Goal: Task Accomplishment & Management: Manage account settings

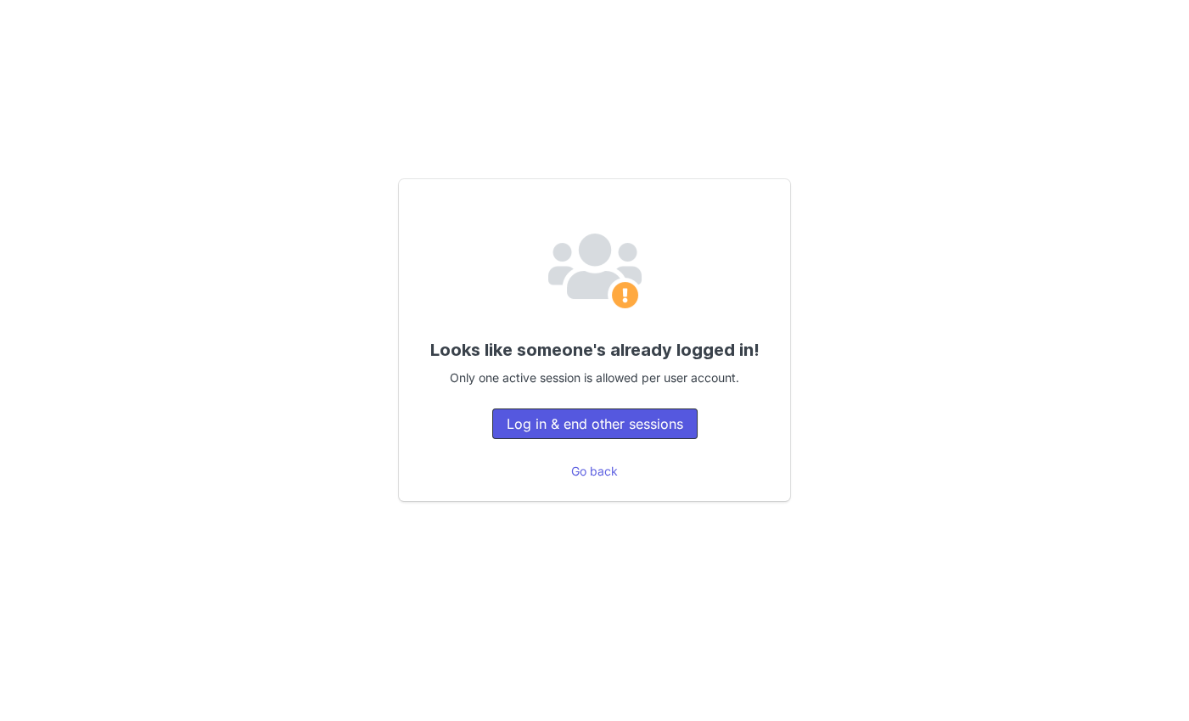
click at [515, 424] on button "Log in & end other sessions" at bounding box center [594, 423] width 205 height 31
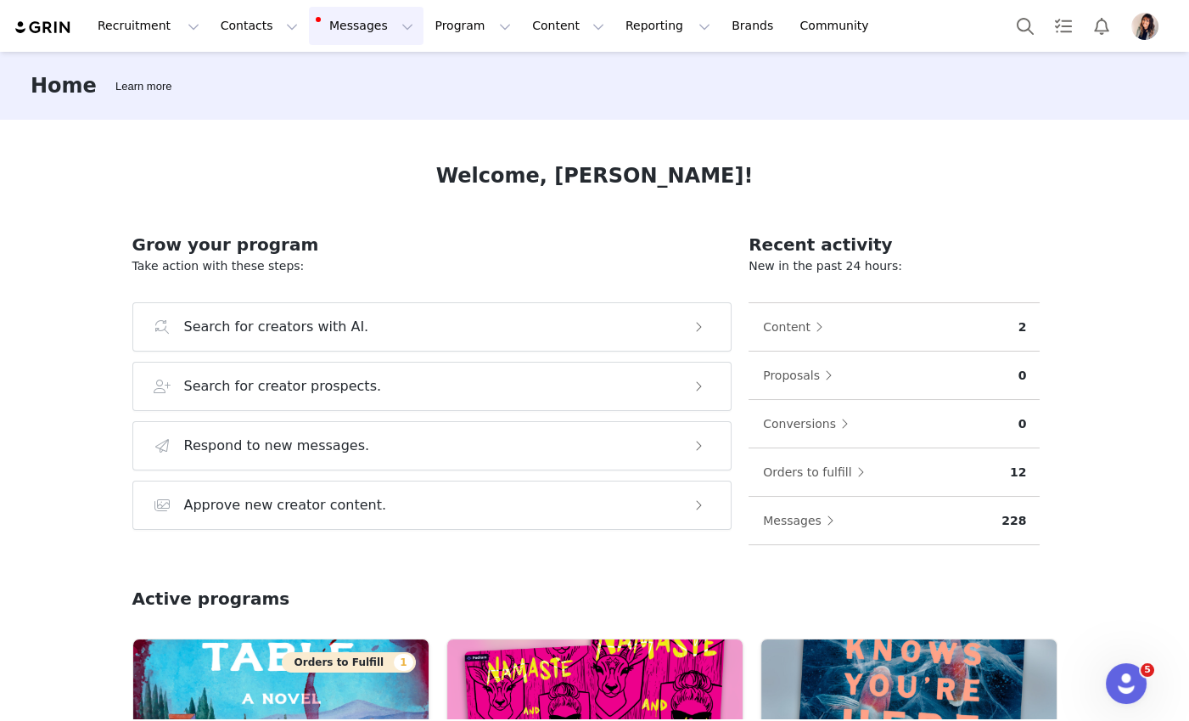
click at [356, 25] on button "Messages Messages" at bounding box center [366, 26] width 115 height 38
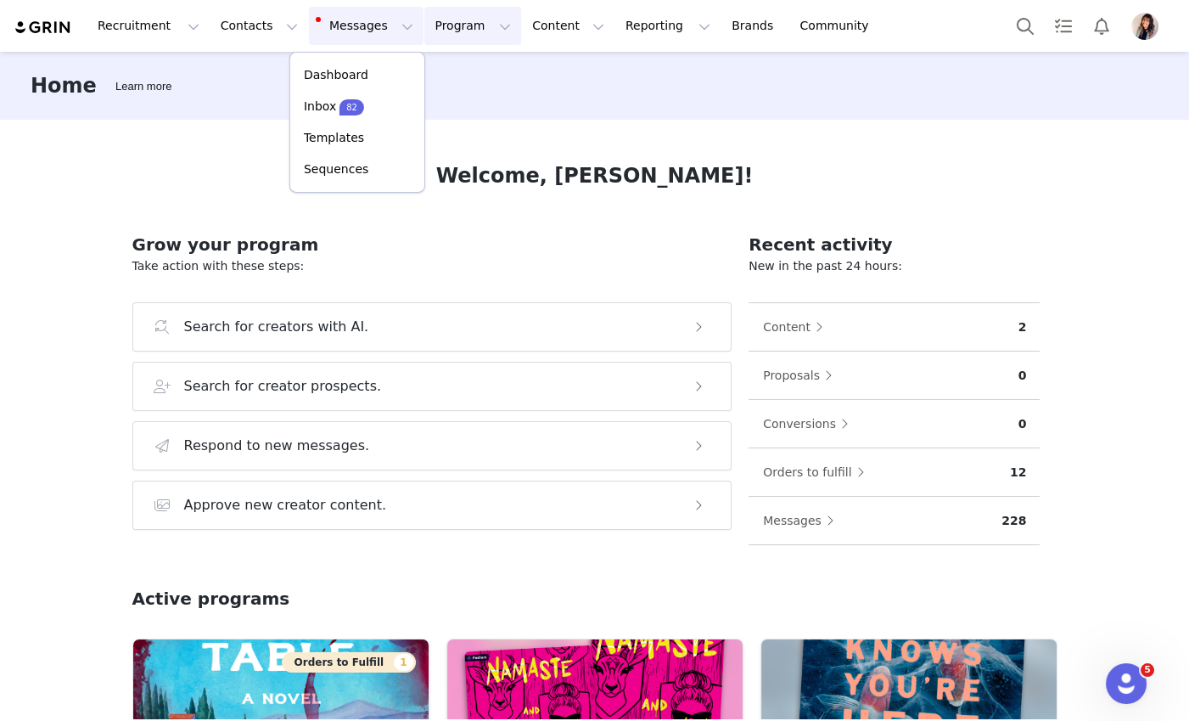
click at [465, 31] on button "Program Program" at bounding box center [472, 26] width 97 height 38
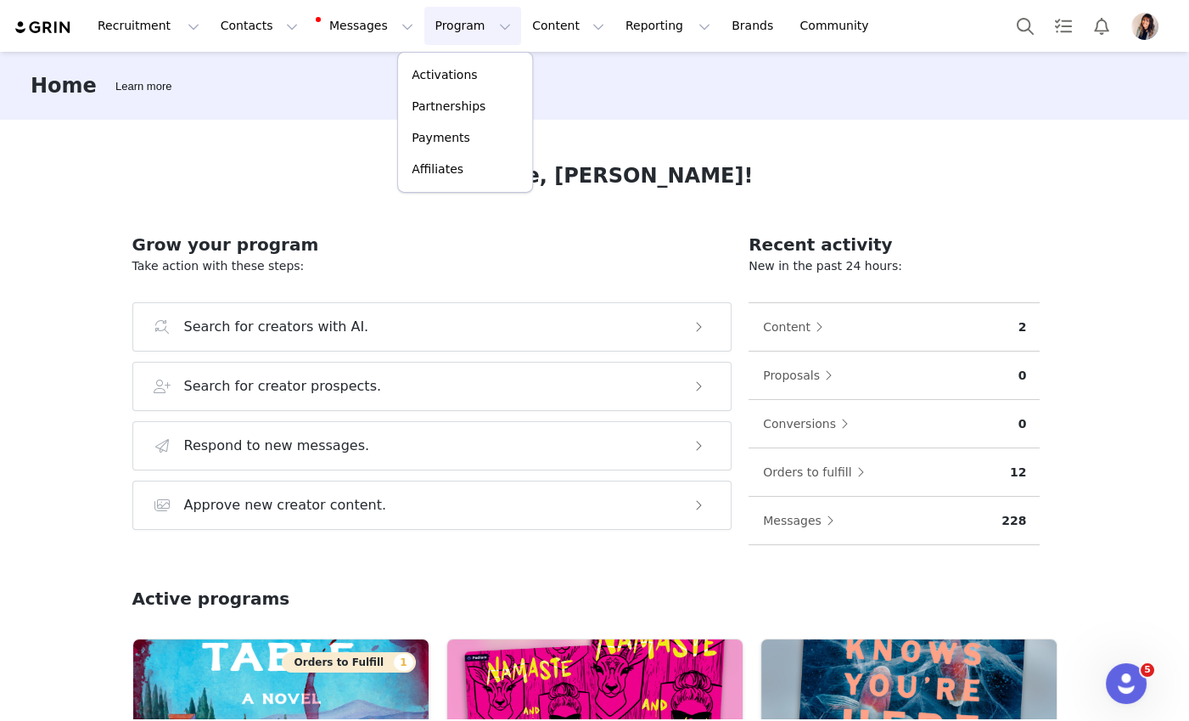
click at [143, 188] on div "Welcome, [PERSON_NAME]!" at bounding box center [594, 175] width 925 height 31
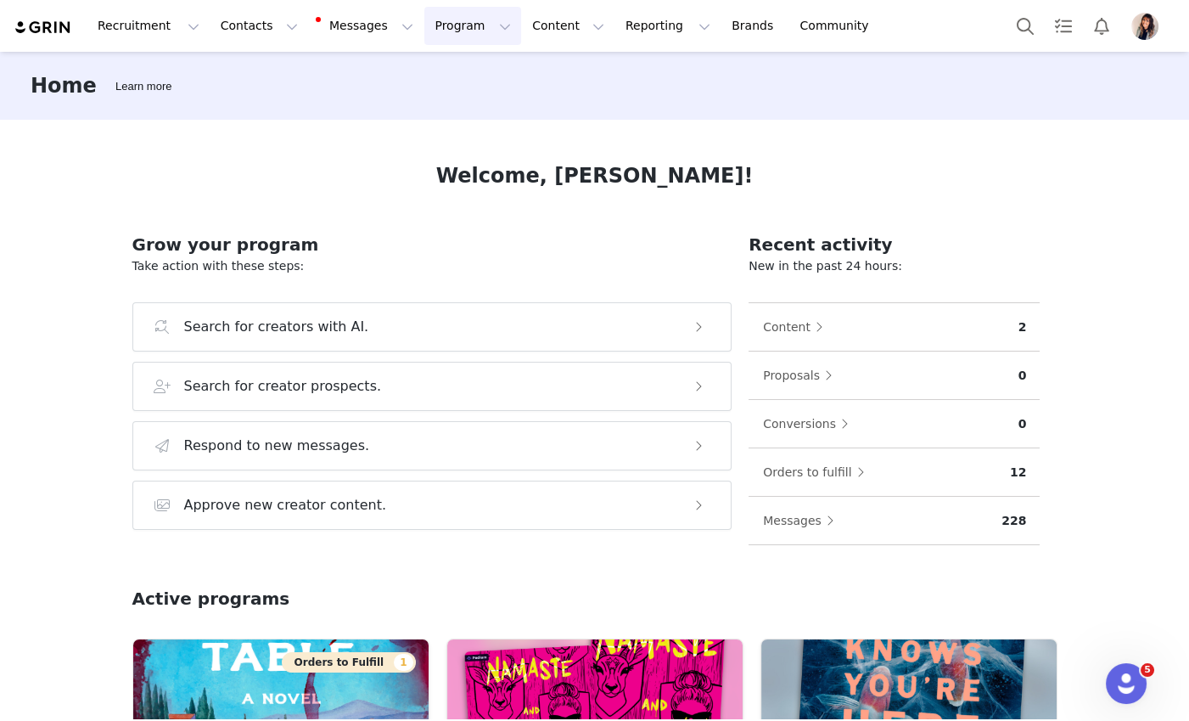
click at [440, 30] on button "Program Program" at bounding box center [472, 26] width 97 height 38
click at [435, 78] on p "Activations" at bounding box center [444, 75] width 65 height 18
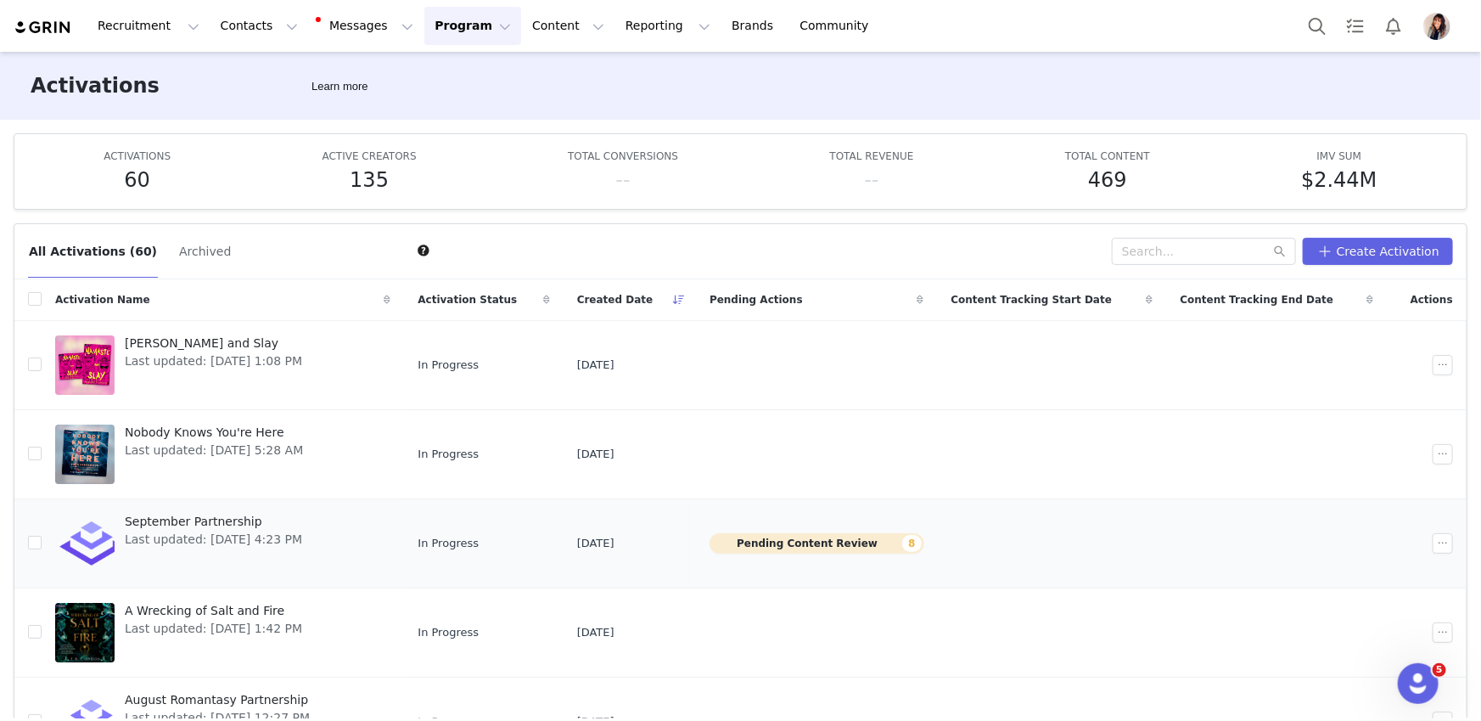
click at [217, 516] on span "September Partnership" at bounding box center [213, 522] width 177 height 18
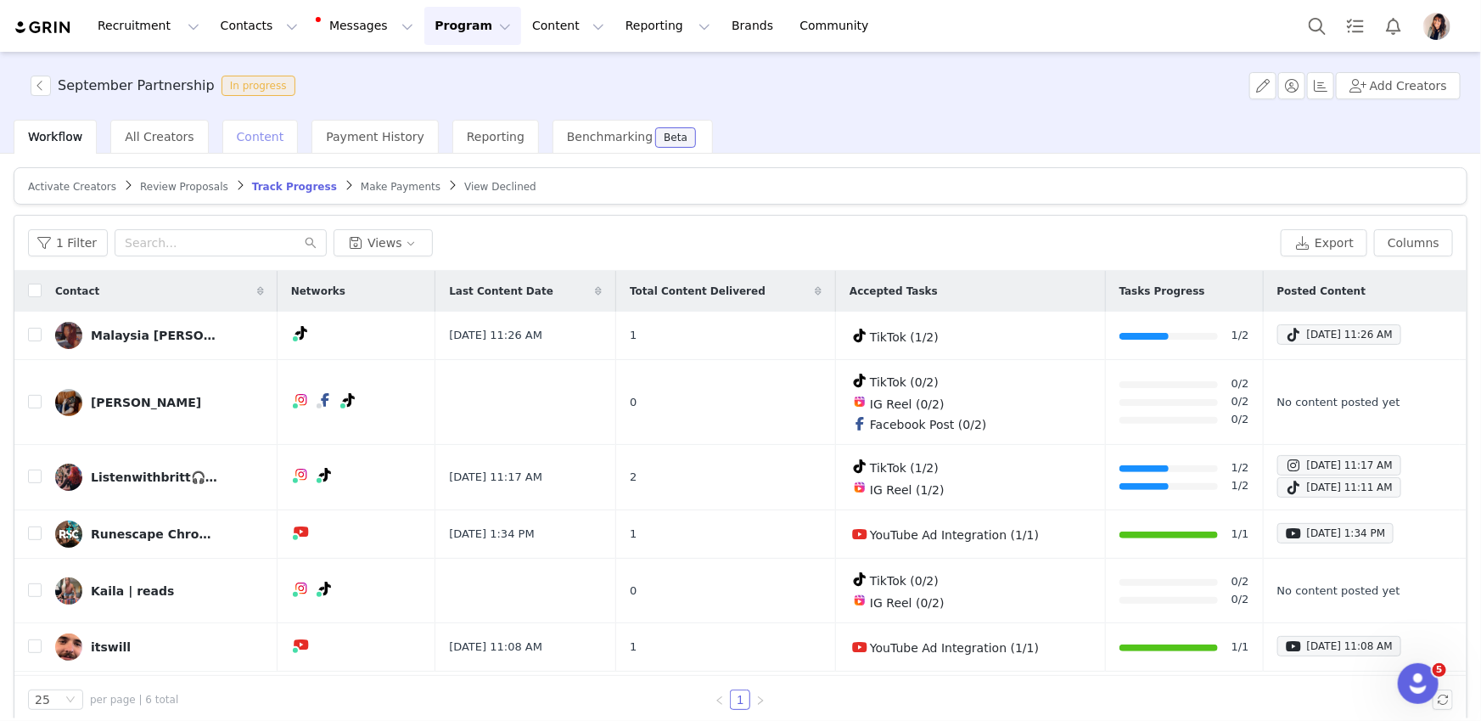
click at [251, 137] on span "Content" at bounding box center [261, 137] width 48 height 14
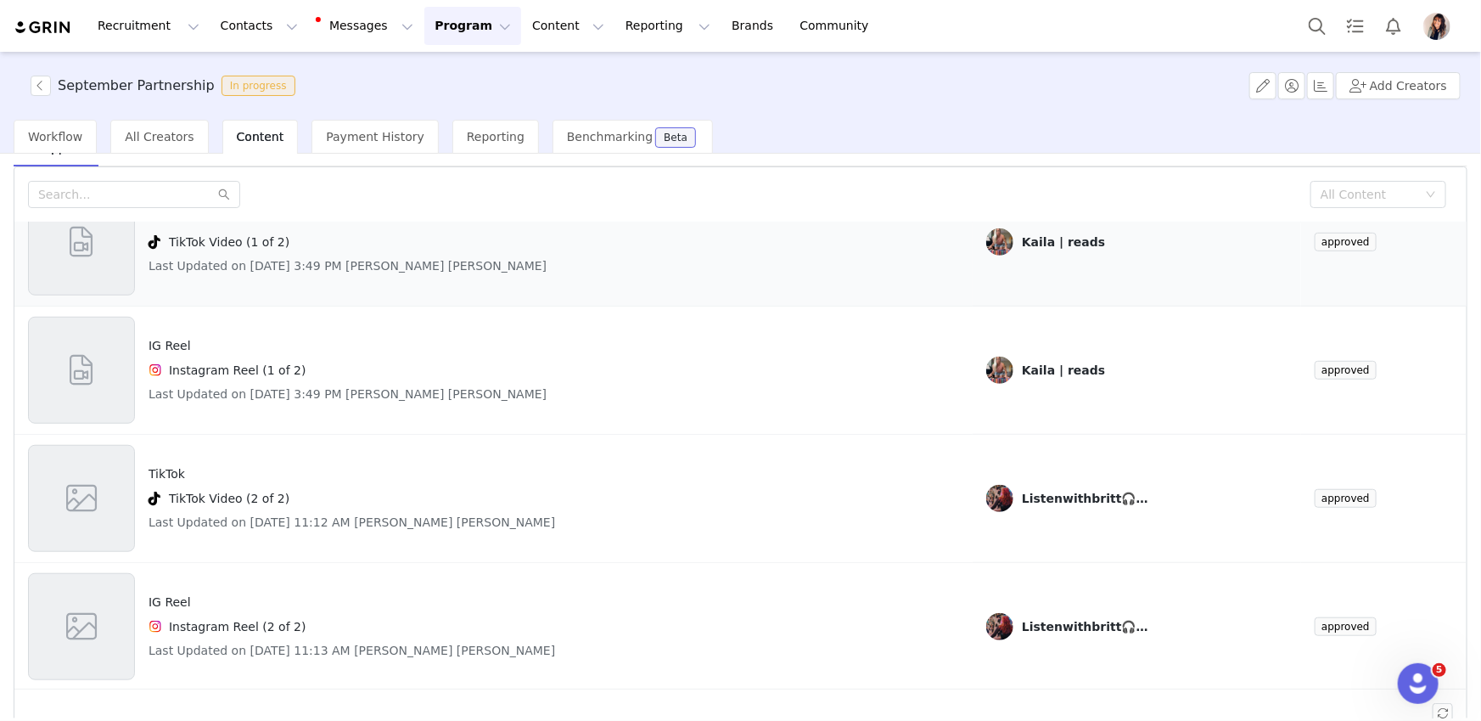
scroll to position [70, 0]
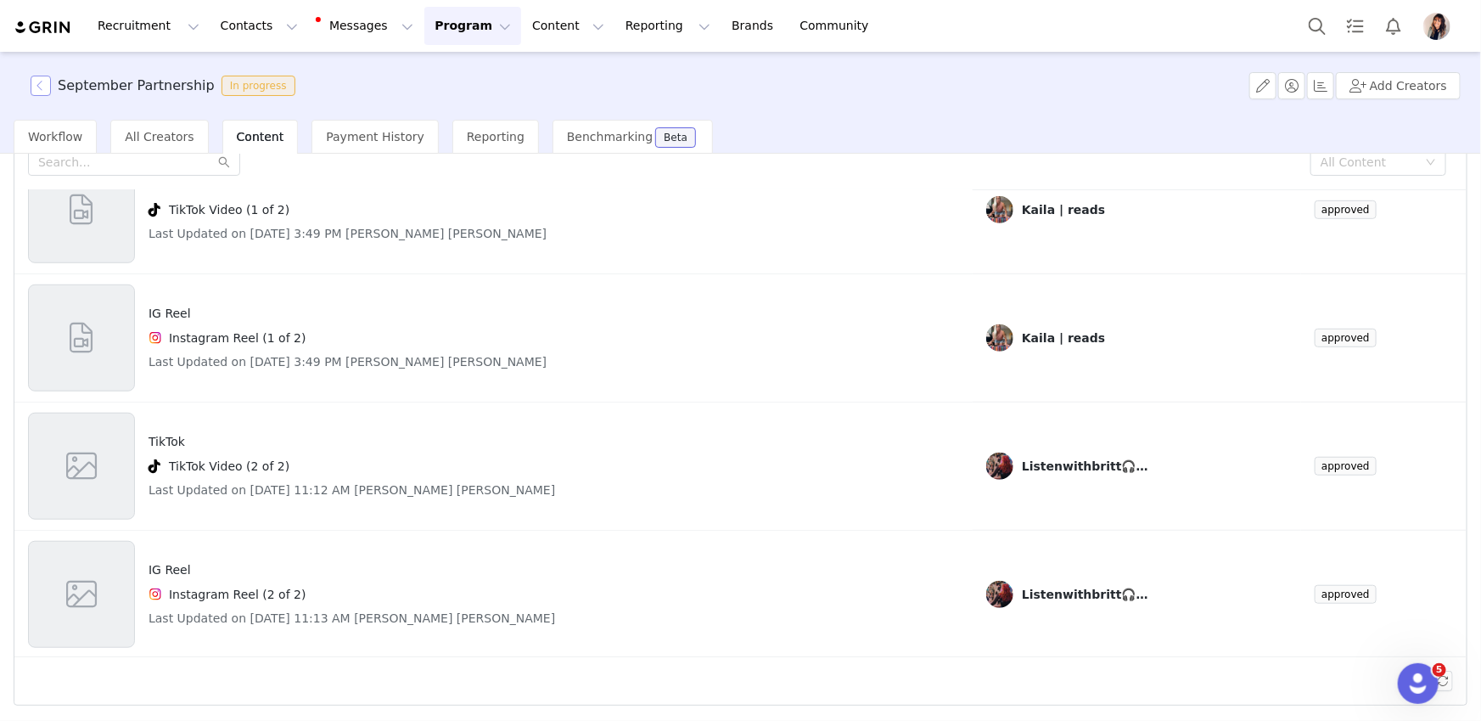
click at [45, 83] on button "button" at bounding box center [41, 86] width 20 height 20
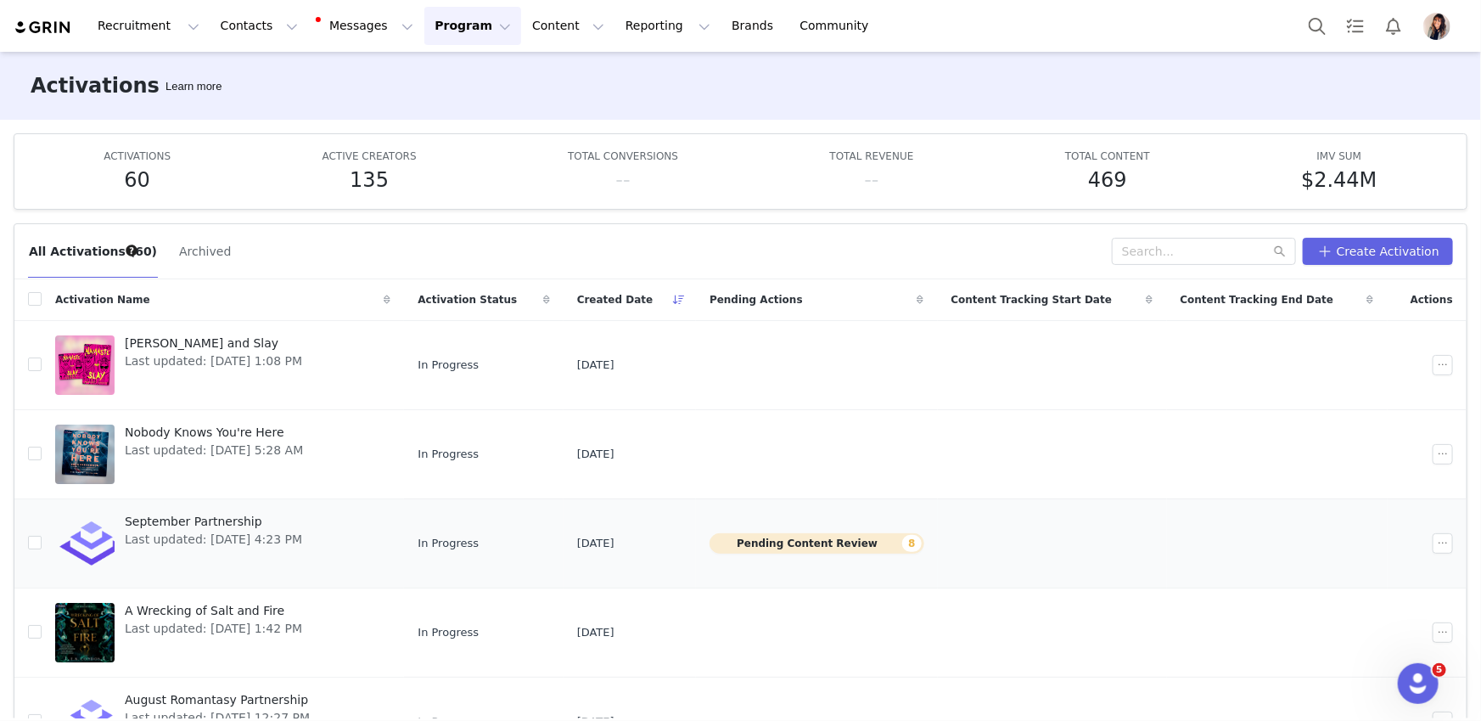
click at [209, 530] on span "Last updated: [DATE] 4:23 PM" at bounding box center [213, 539] width 177 height 18
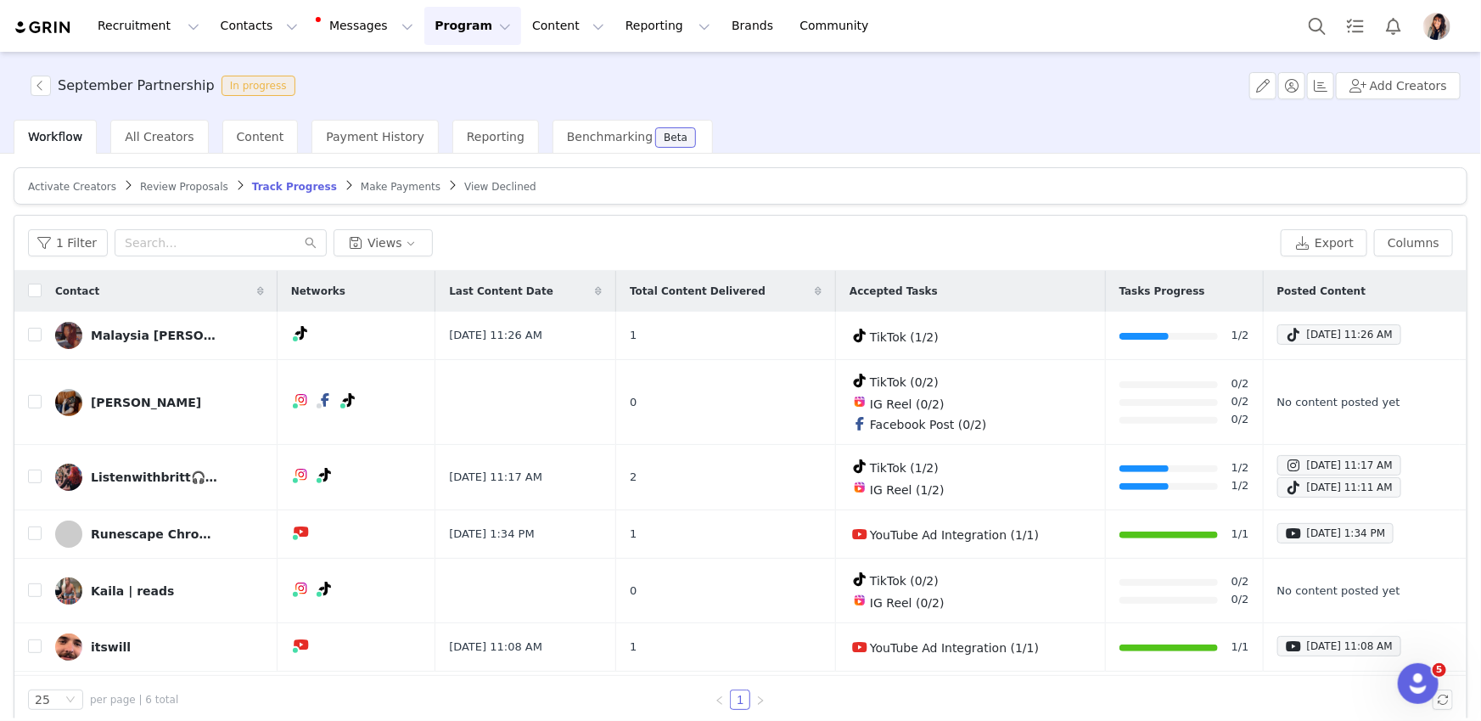
click at [379, 185] on span "Make Payments" at bounding box center [401, 187] width 80 height 12
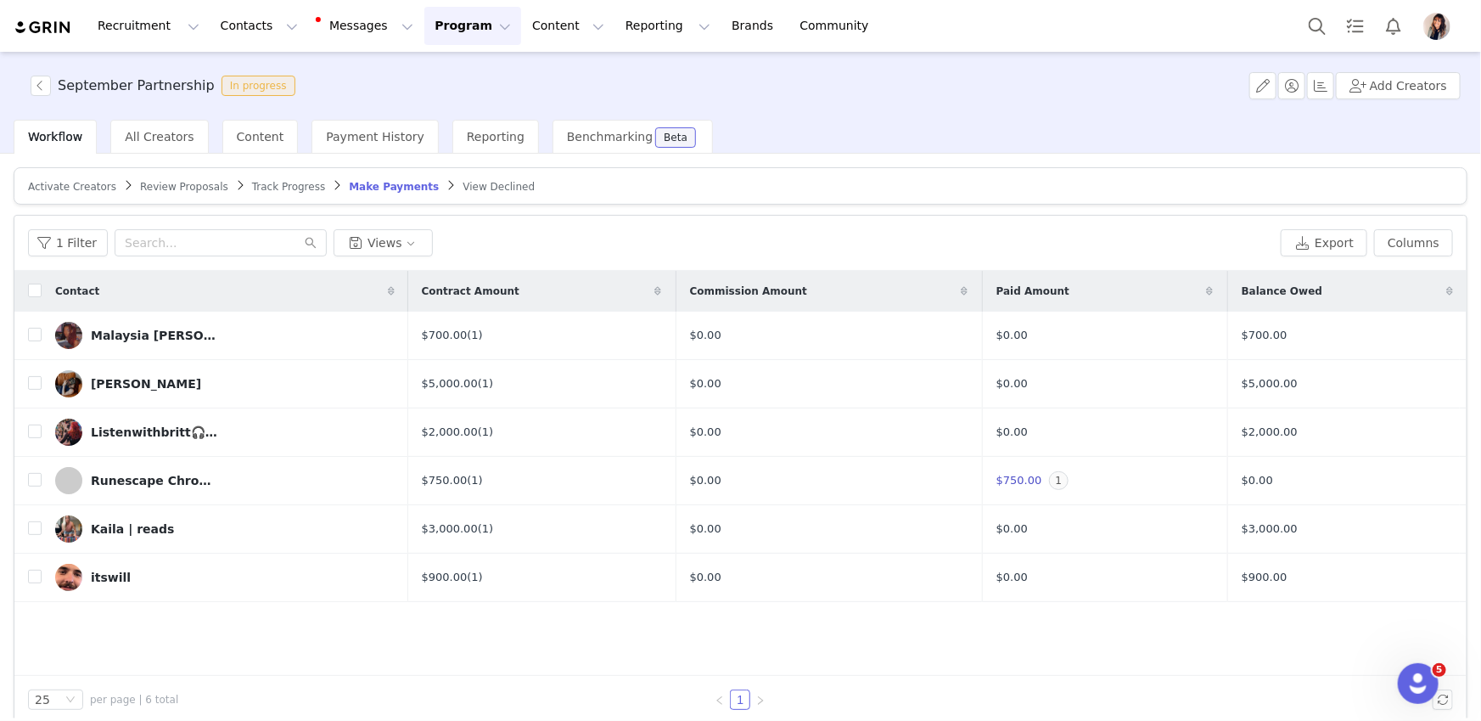
click at [271, 183] on span "Track Progress" at bounding box center [288, 187] width 73 height 12
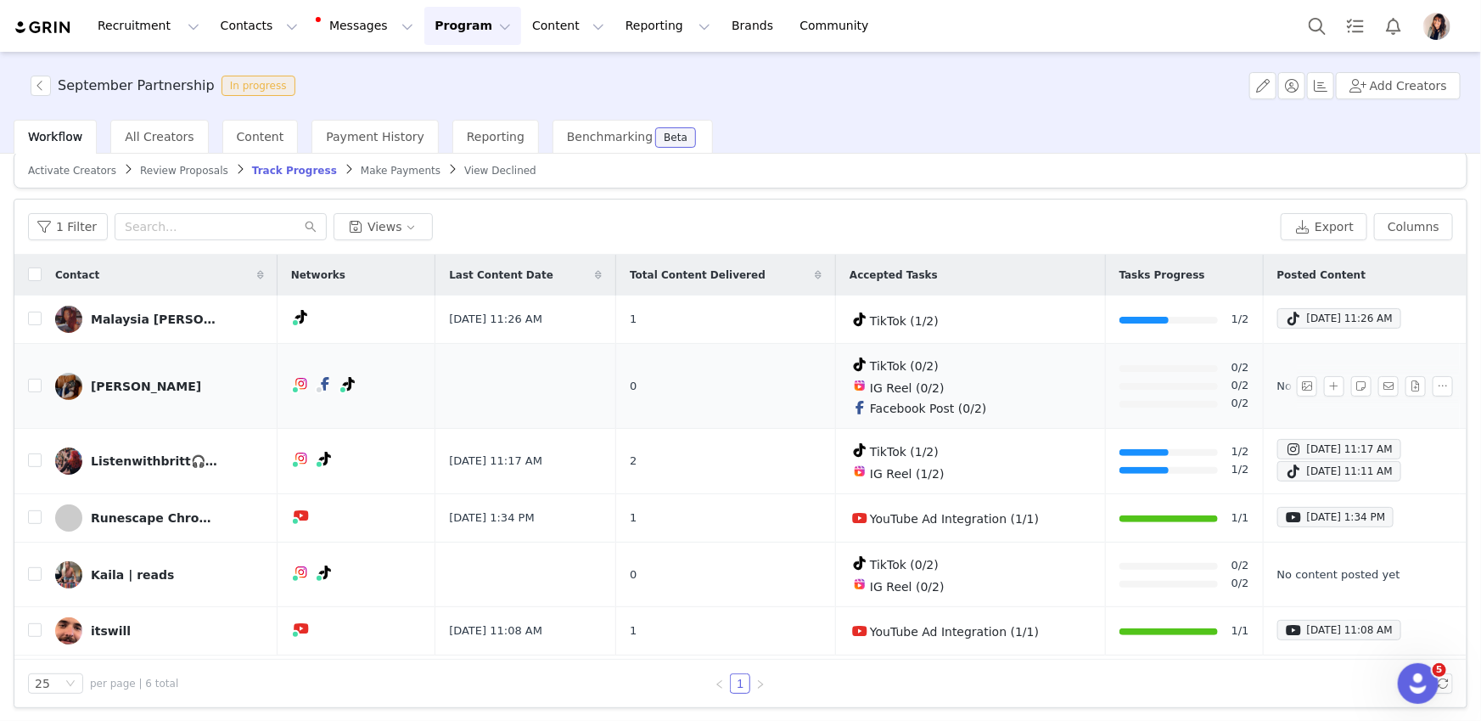
scroll to position [18, 0]
click at [397, 170] on span "Make Payments" at bounding box center [401, 169] width 80 height 12
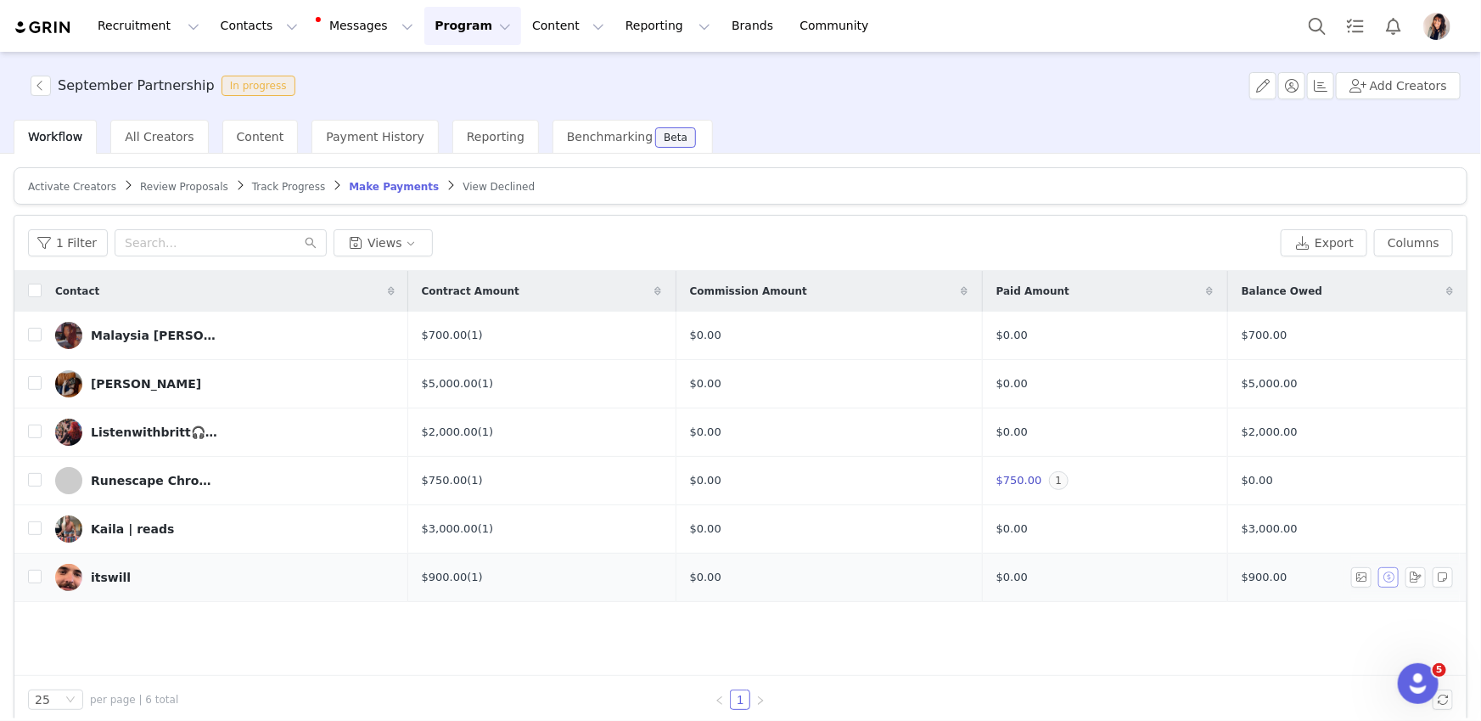
click at [1188, 579] on button "button" at bounding box center [1388, 577] width 20 height 20
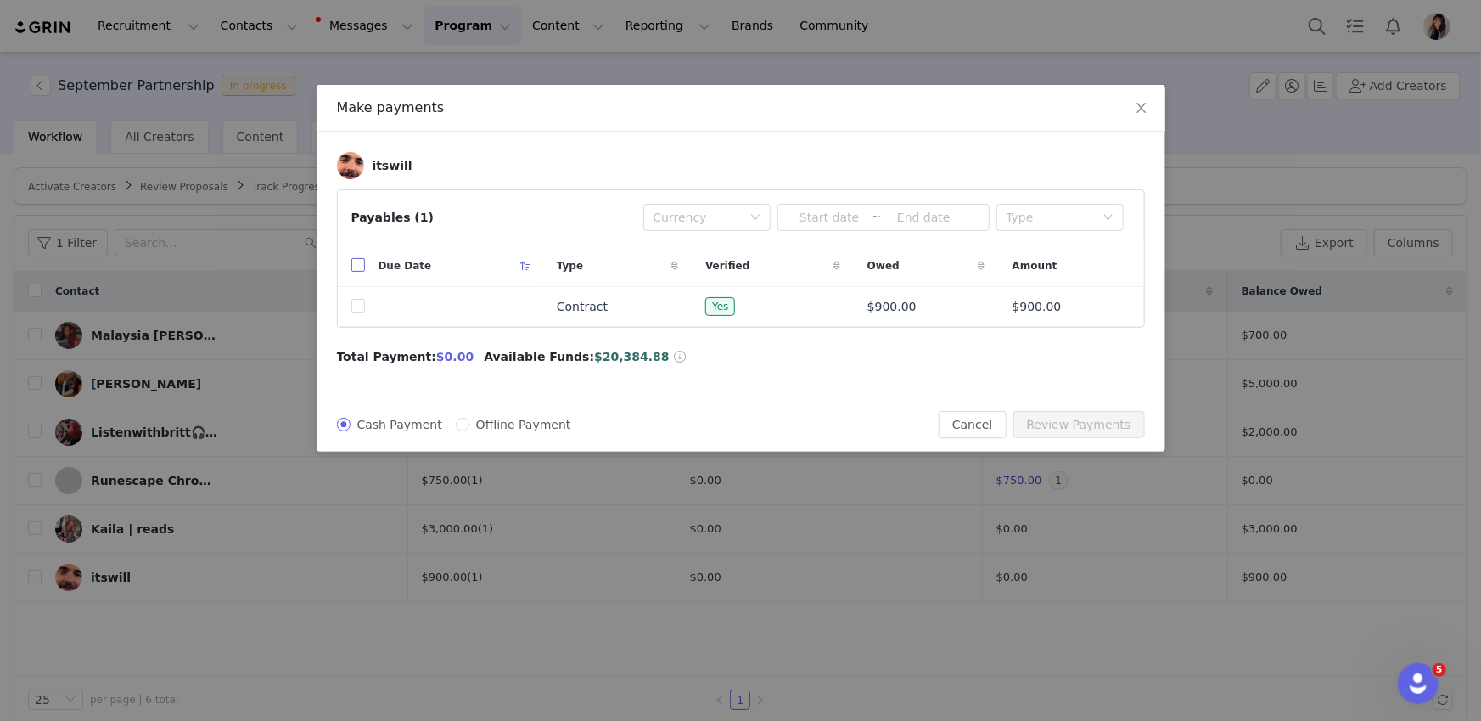
click at [354, 269] on input "checkbox" at bounding box center [358, 265] width 14 height 14
checkbox input "true"
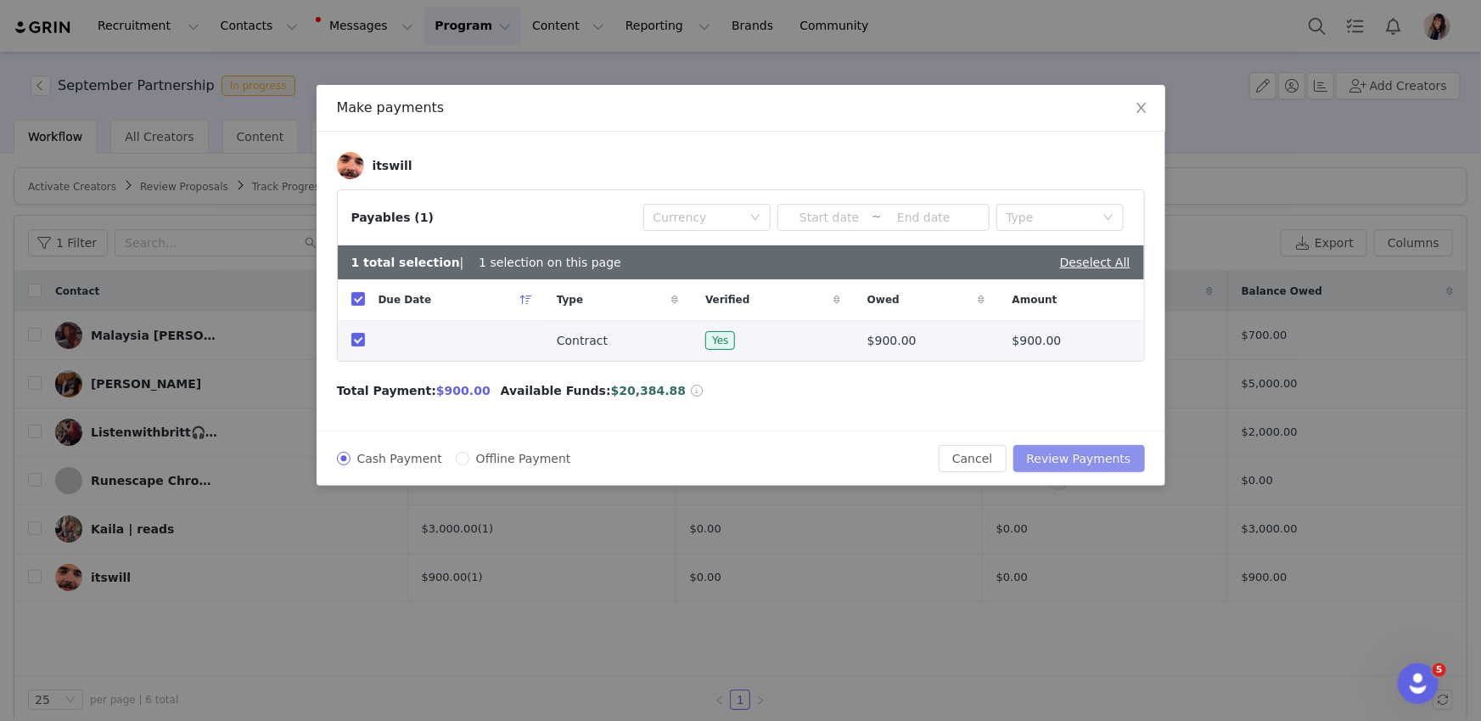
click at [1075, 458] on button "Review Payments" at bounding box center [1079, 458] width 132 height 27
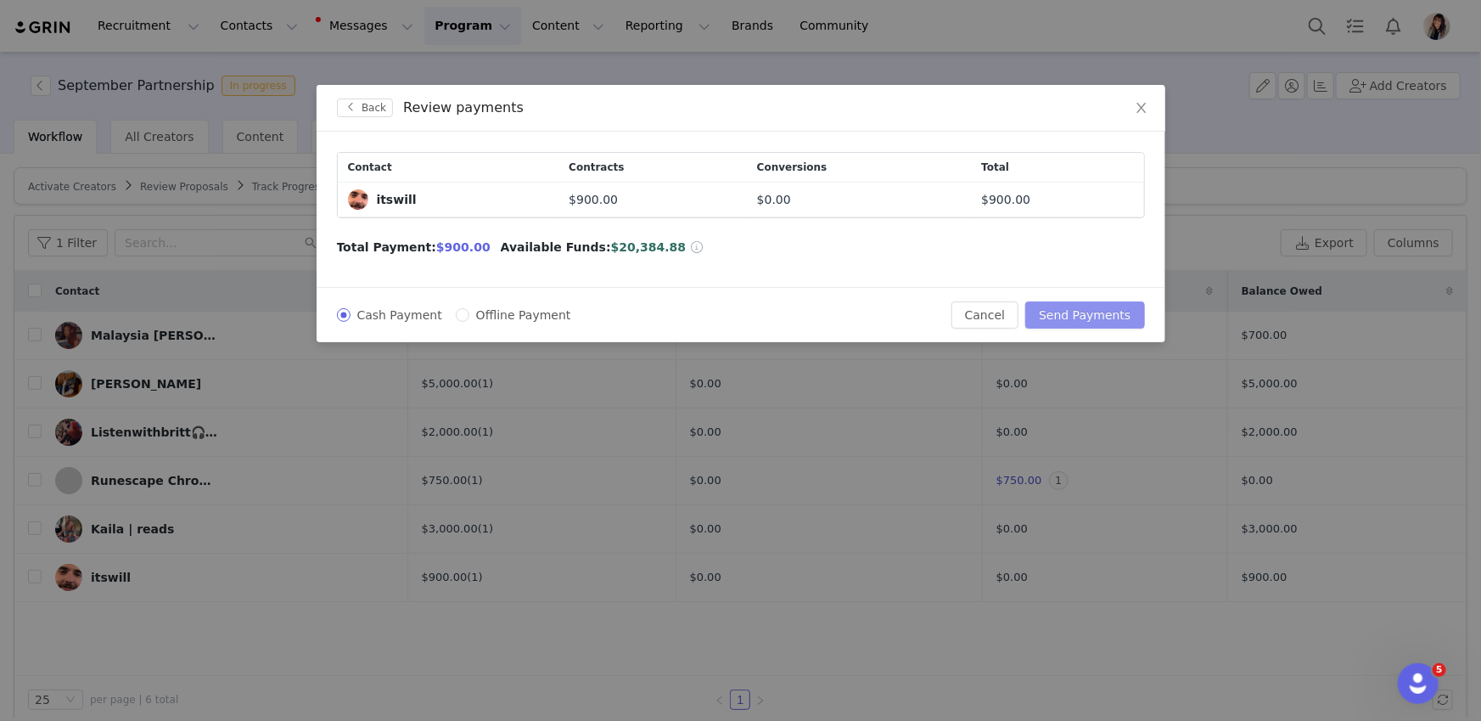
click at [1067, 315] on button "Send Payments" at bounding box center [1084, 314] width 119 height 27
